Goal: Obtain resource: Download file/media

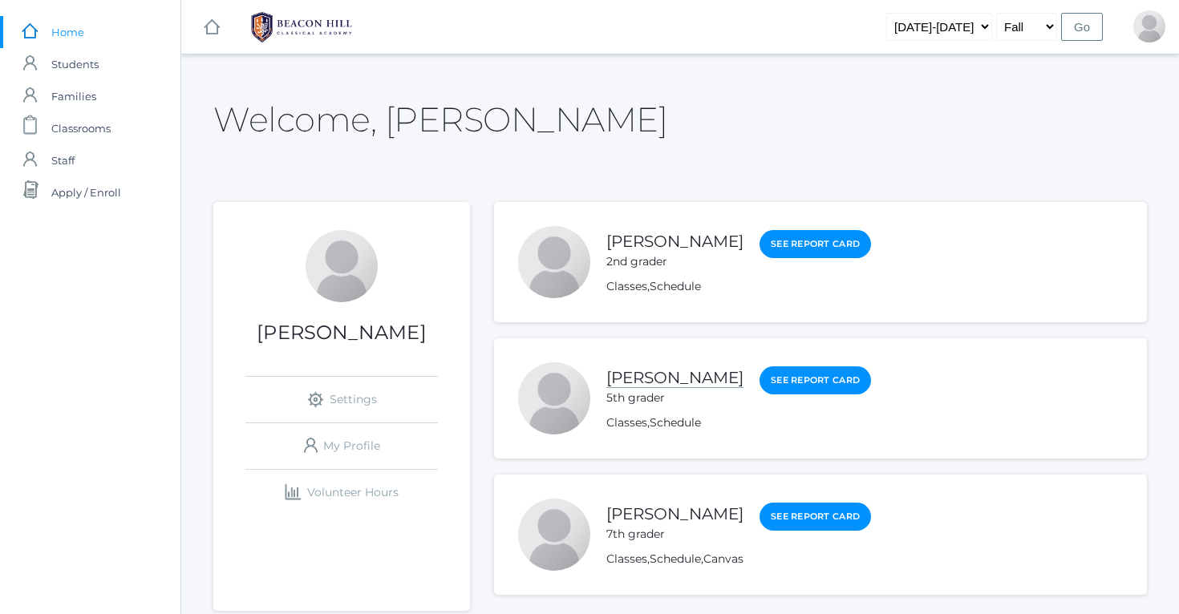
click at [643, 381] on link "[PERSON_NAME]" at bounding box center [674, 378] width 137 height 20
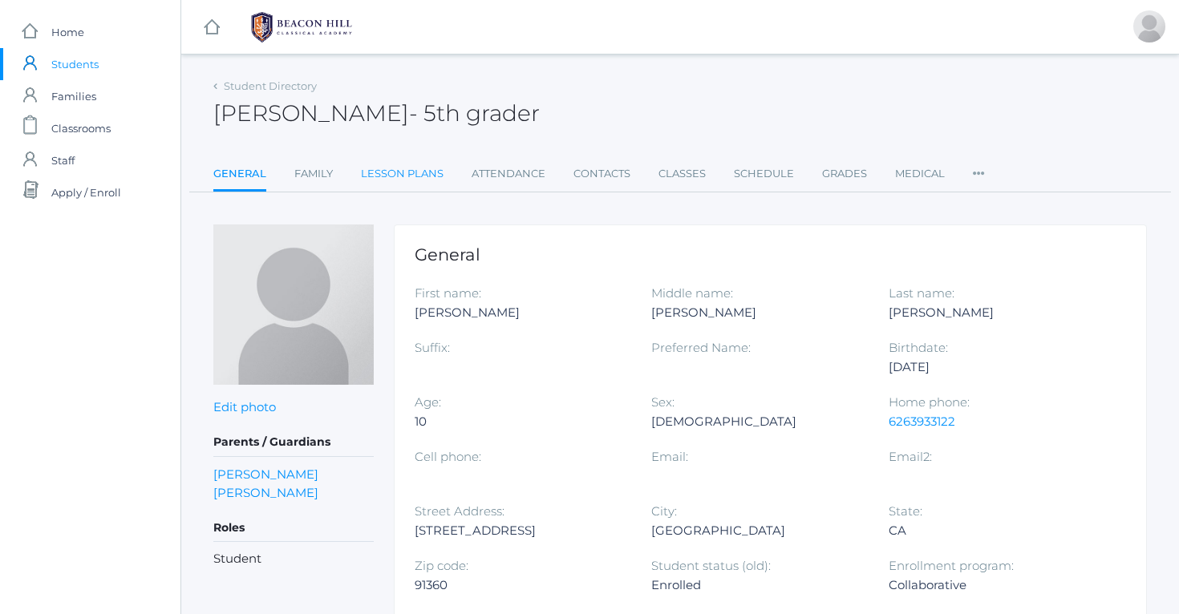
click at [432, 176] on link "Lesson Plans" at bounding box center [402, 174] width 83 height 32
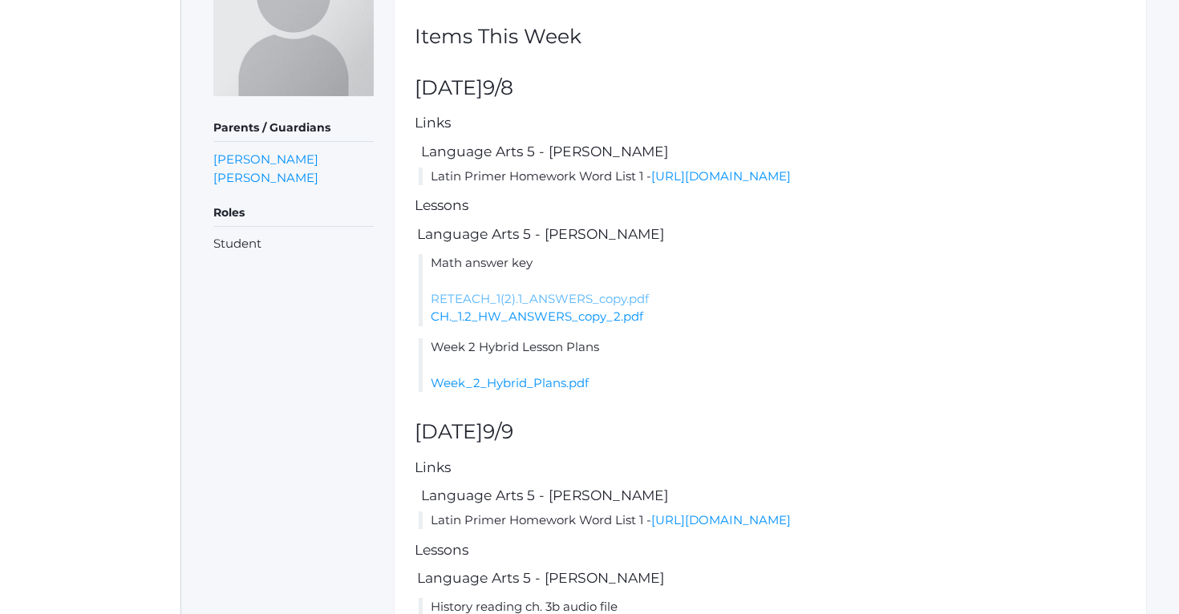
scroll to position [276, 0]
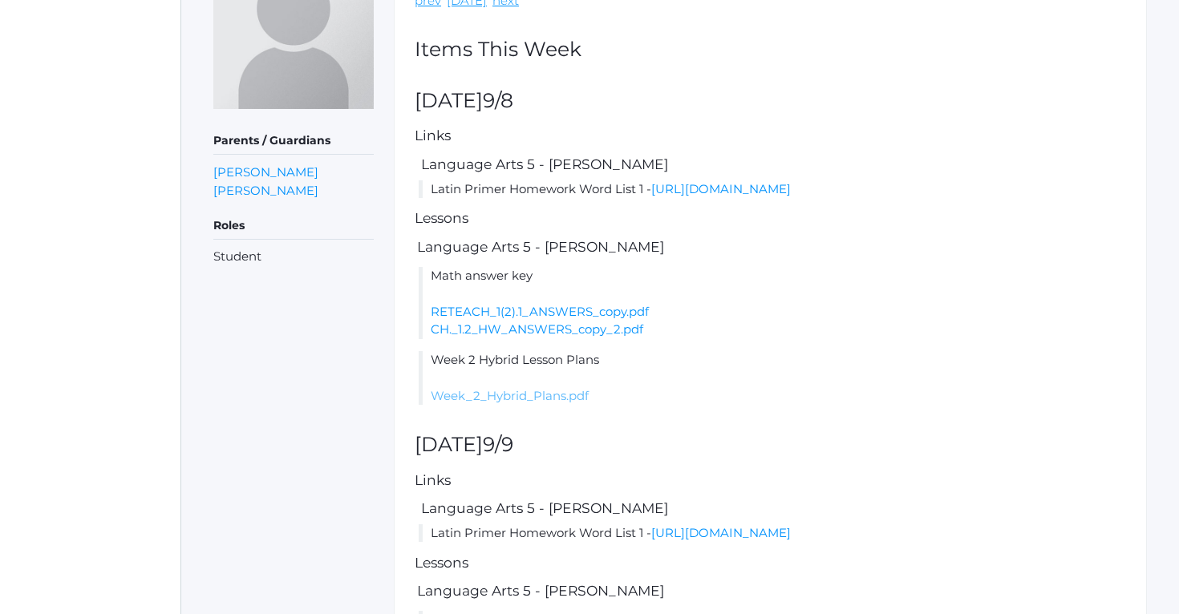
click at [521, 402] on link "Week_2_Hybrid_Plans.pdf" at bounding box center [510, 395] width 158 height 15
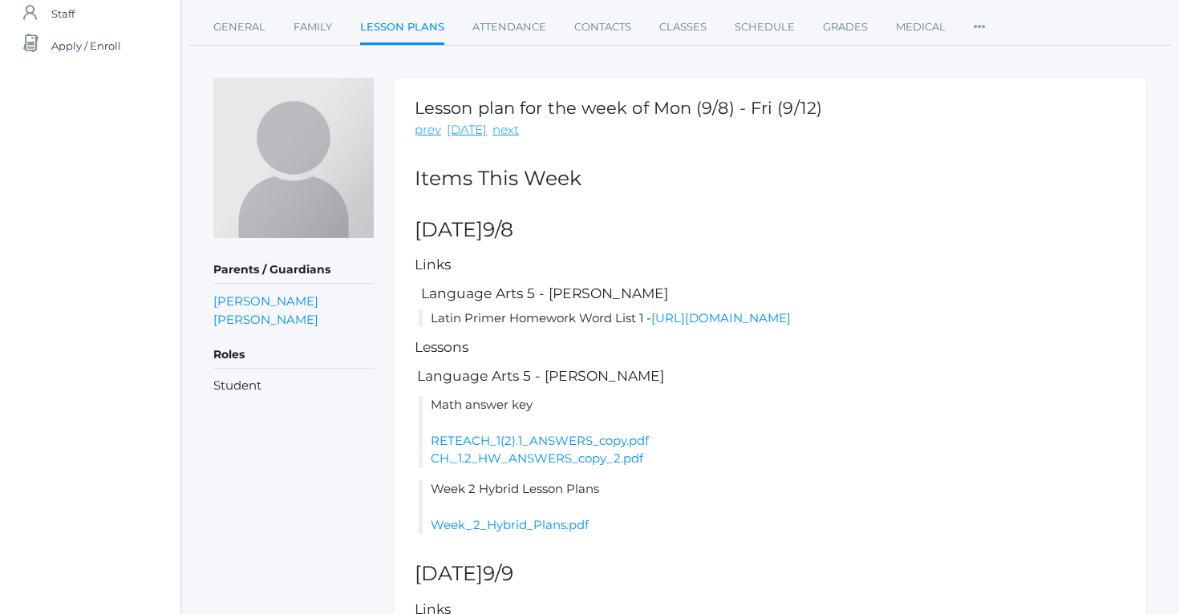
scroll to position [145, 0]
click at [654, 232] on h2 "[DATE]" at bounding box center [770, 232] width 711 height 22
click at [651, 327] on link "[URL][DOMAIN_NAME]" at bounding box center [721, 319] width 140 height 15
